Goal: Transaction & Acquisition: Book appointment/travel/reservation

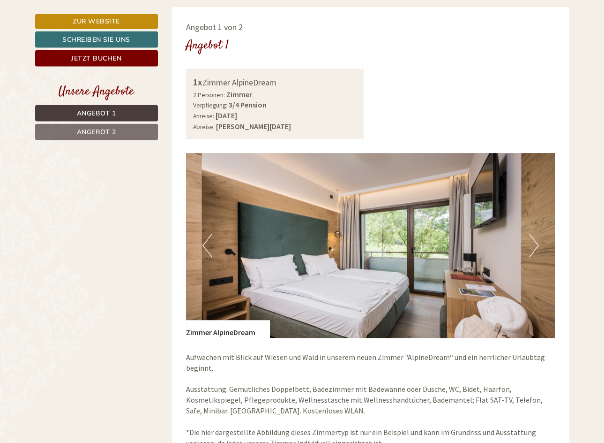
scroll to position [490, 0]
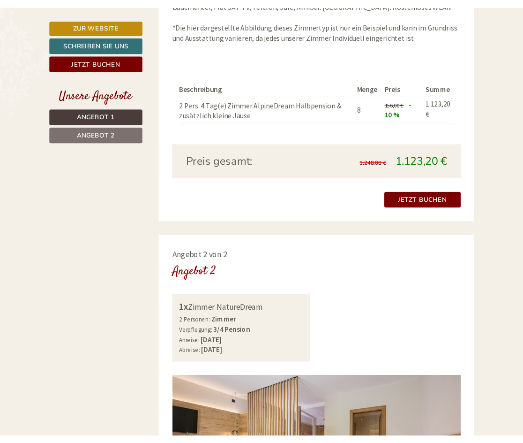
scroll to position [870, 0]
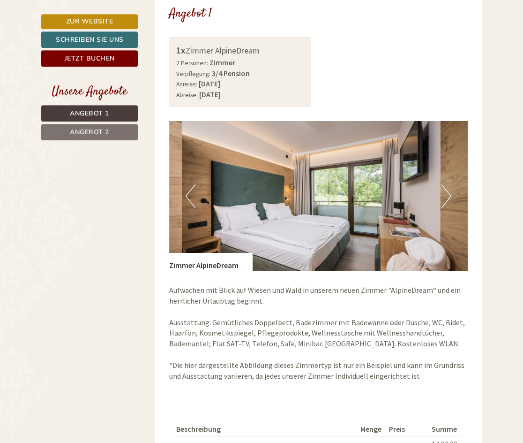
scroll to position [495, 0]
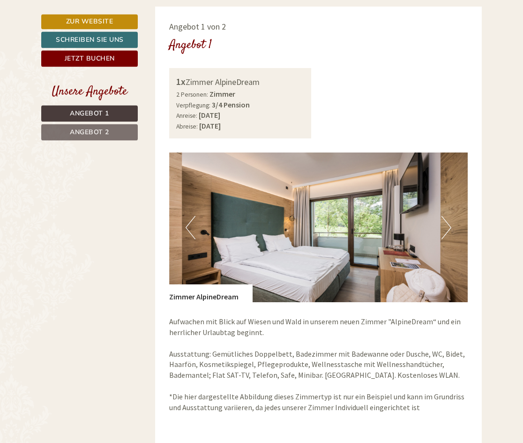
click at [347, 323] on p "Aufwachen mit Blick auf Wiesen und Wald in unserem neuen Zimmer "AlpineDream“ u…" at bounding box center [318, 364] width 299 height 97
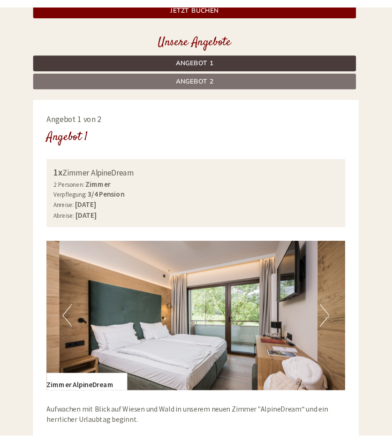
scroll to position [456, 0]
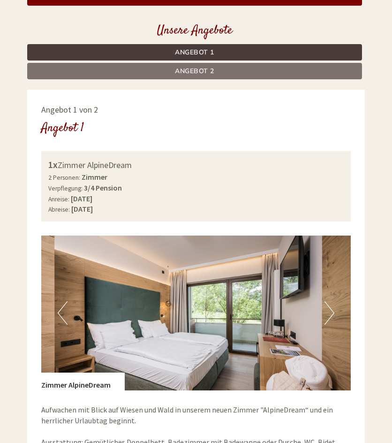
click at [165, 178] on div "2 Personen: Zimmer Verpflegung: 3/4 Pension" at bounding box center [195, 183] width 295 height 22
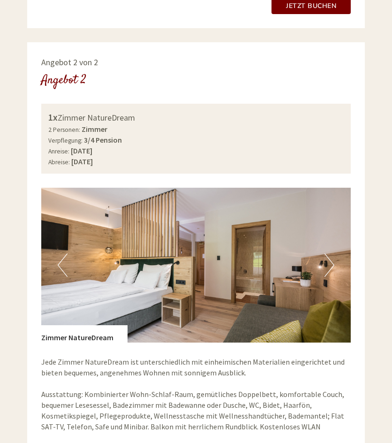
scroll to position [1109, 0]
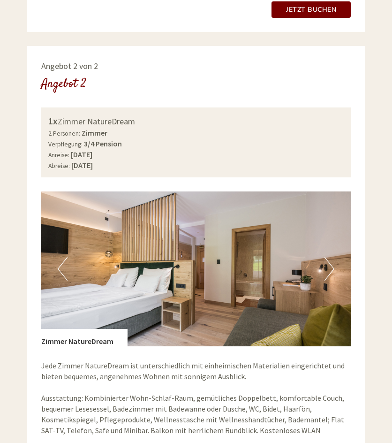
click at [141, 60] on div "Angebot 2 von 2" at bounding box center [196, 66] width 310 height 12
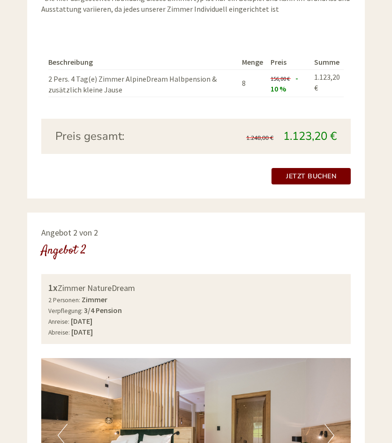
scroll to position [894, 0]
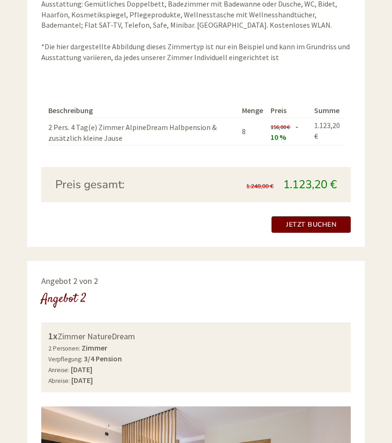
click at [233, 83] on div "Beschreibung Menge Preis Summe 2 Pers. 4 Tag(e) Zimmer AlpineDream Halbpension …" at bounding box center [196, 125] width 310 height 86
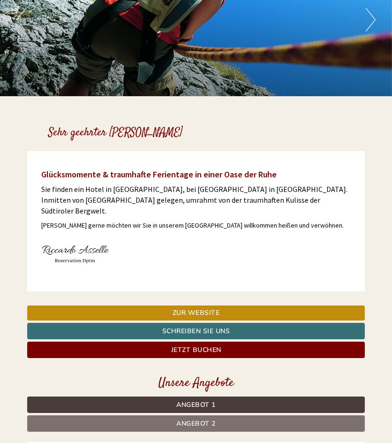
scroll to position [63, 0]
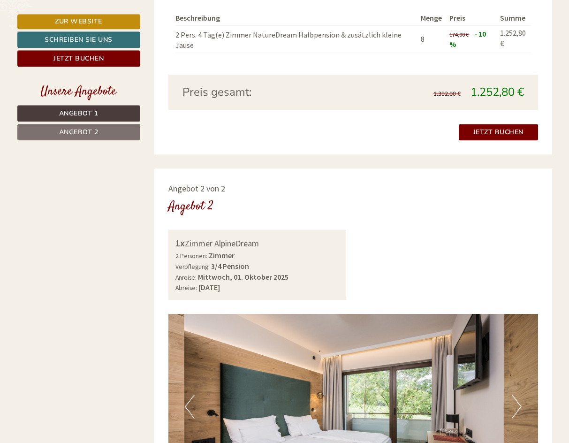
scroll to position [627, 0]
